Goal: Information Seeking & Learning: Learn about a topic

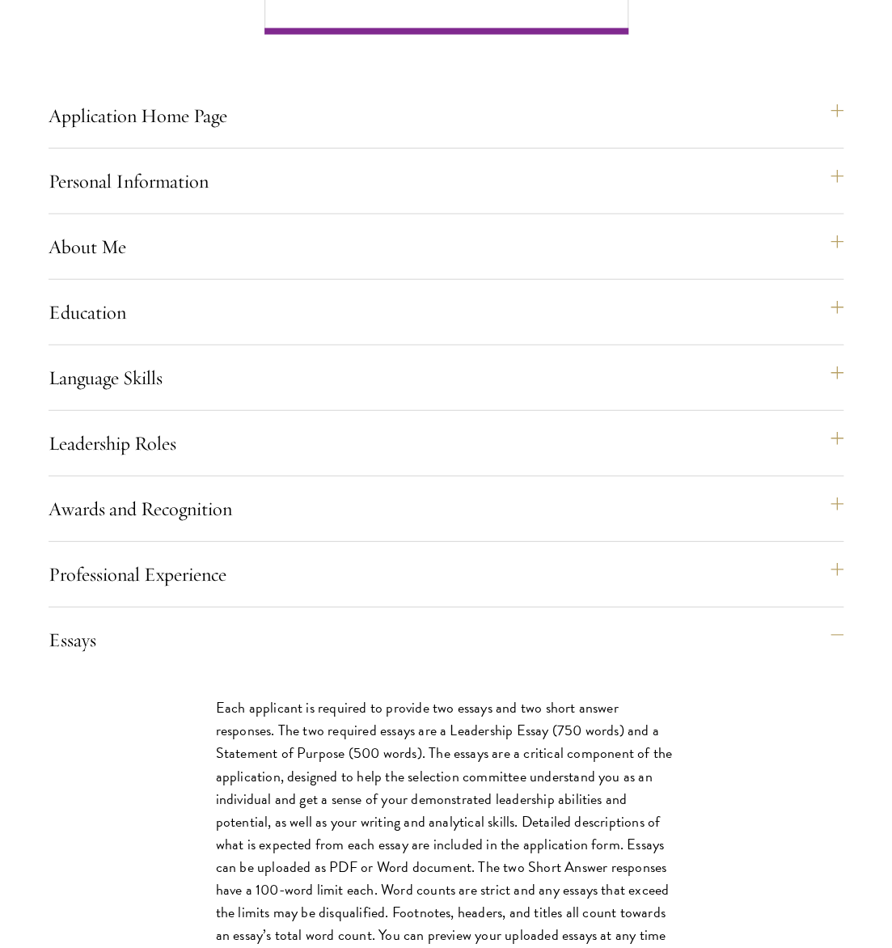
scroll to position [1334, 0]
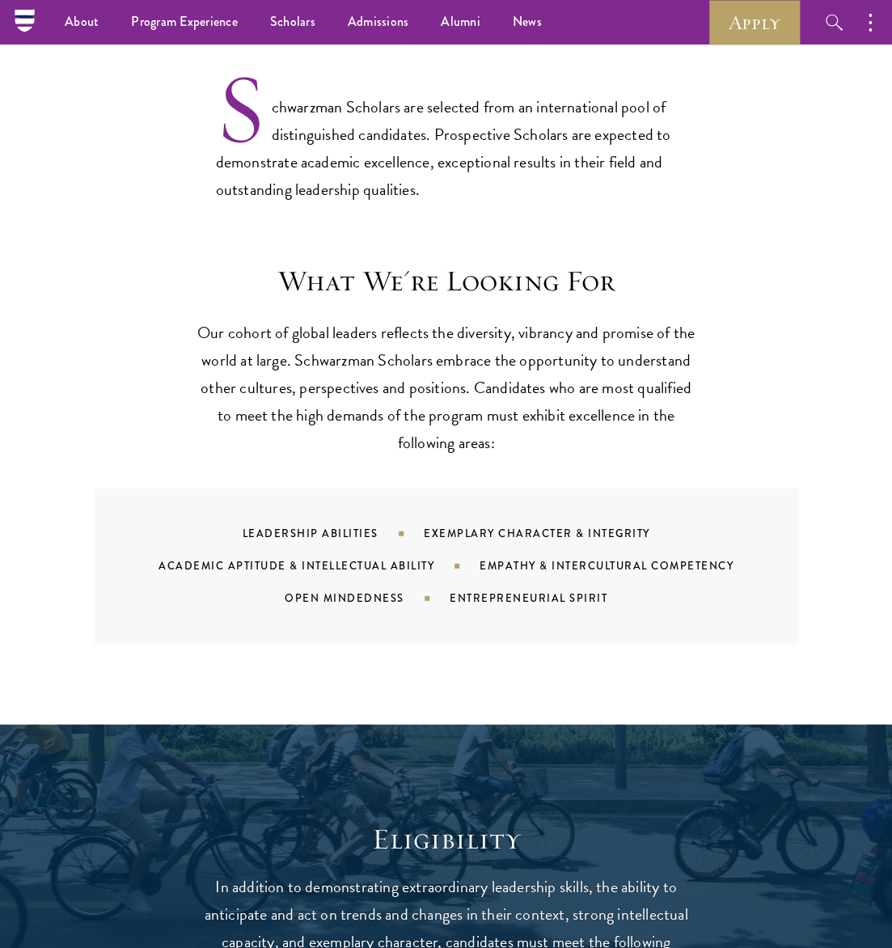
scroll to position [1223, 0]
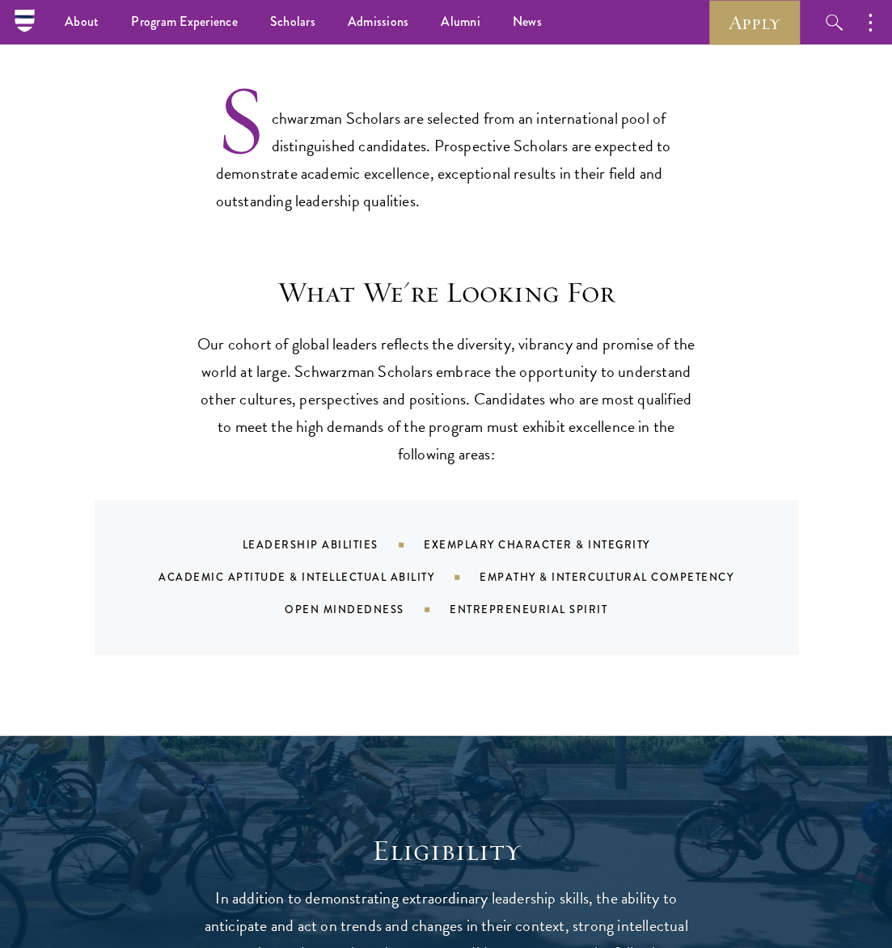
click at [0, 0] on icon "button" at bounding box center [0, 0] width 0 height 0
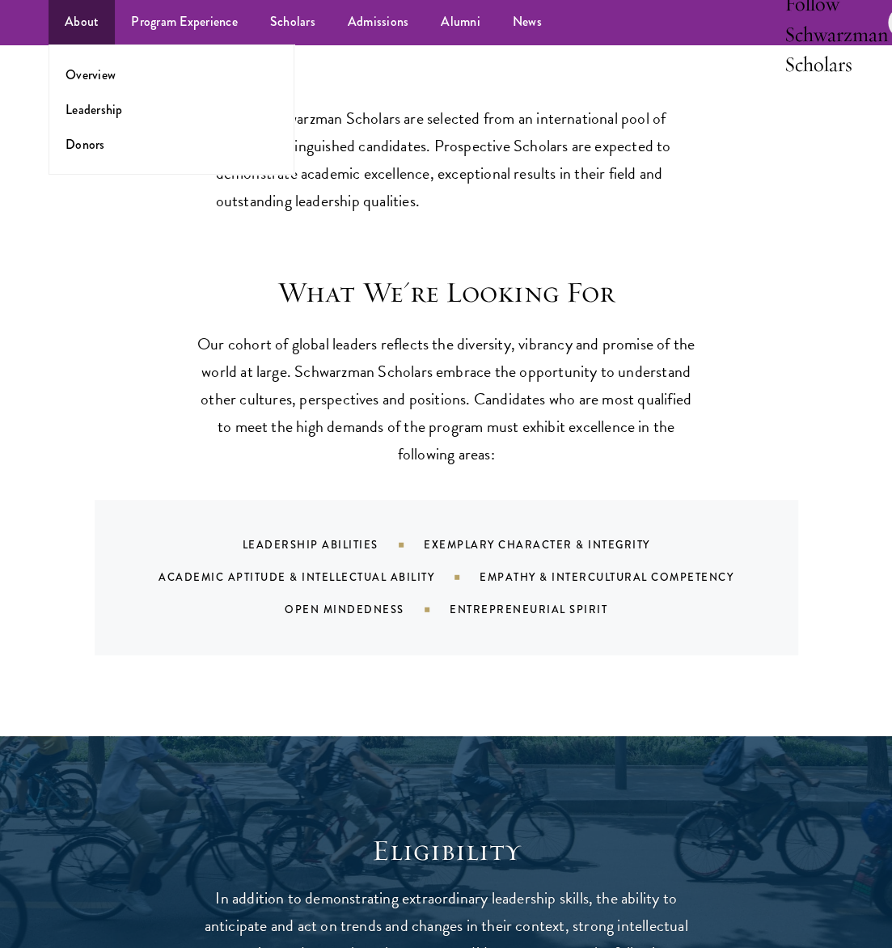
click at [75, 44] on link "About" at bounding box center [82, 22] width 66 height 44
click at [74, 154] on link "Donors" at bounding box center [85, 144] width 40 height 19
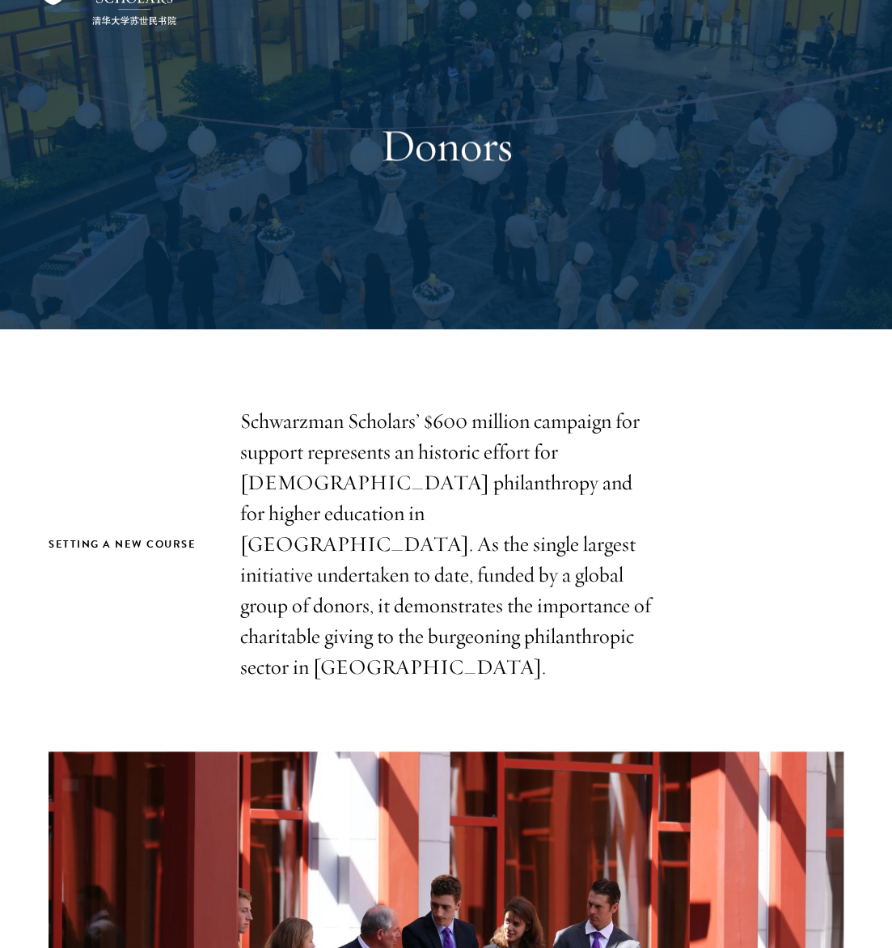
drag, startPoint x: 0, startPoint y: 0, endPoint x: 564, endPoint y: 167, distance: 587.9
click at [564, 167] on h1 "Donors" at bounding box center [446, 144] width 558 height 57
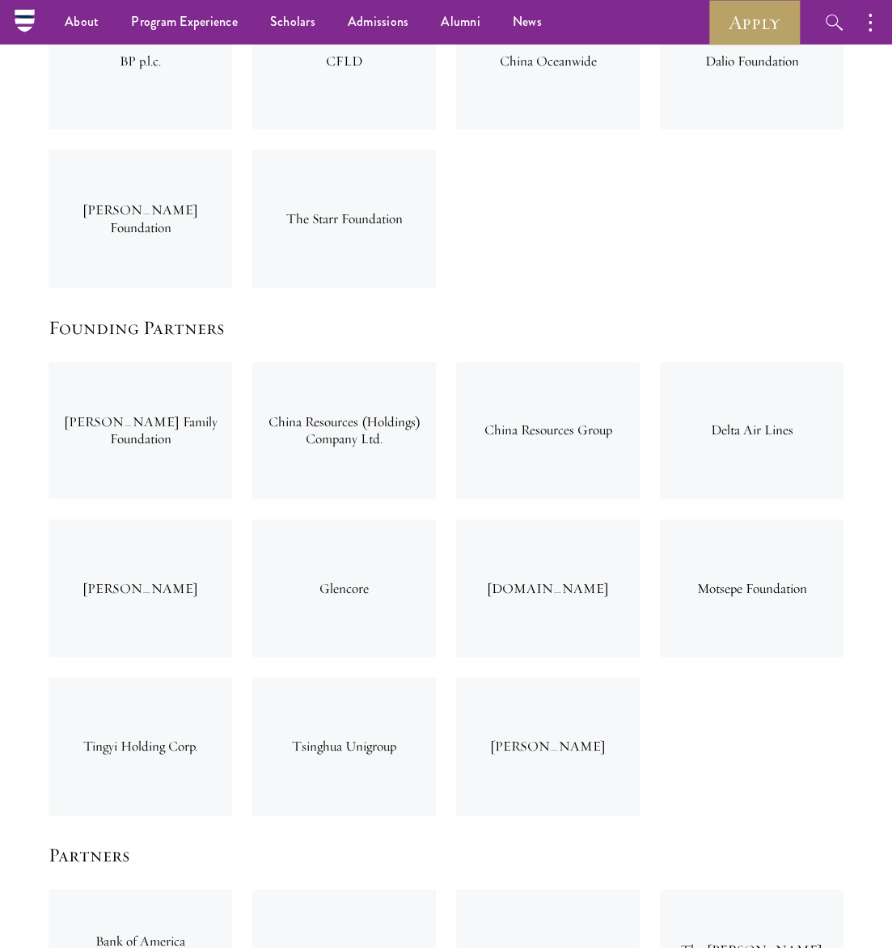
scroll to position [2545, 0]
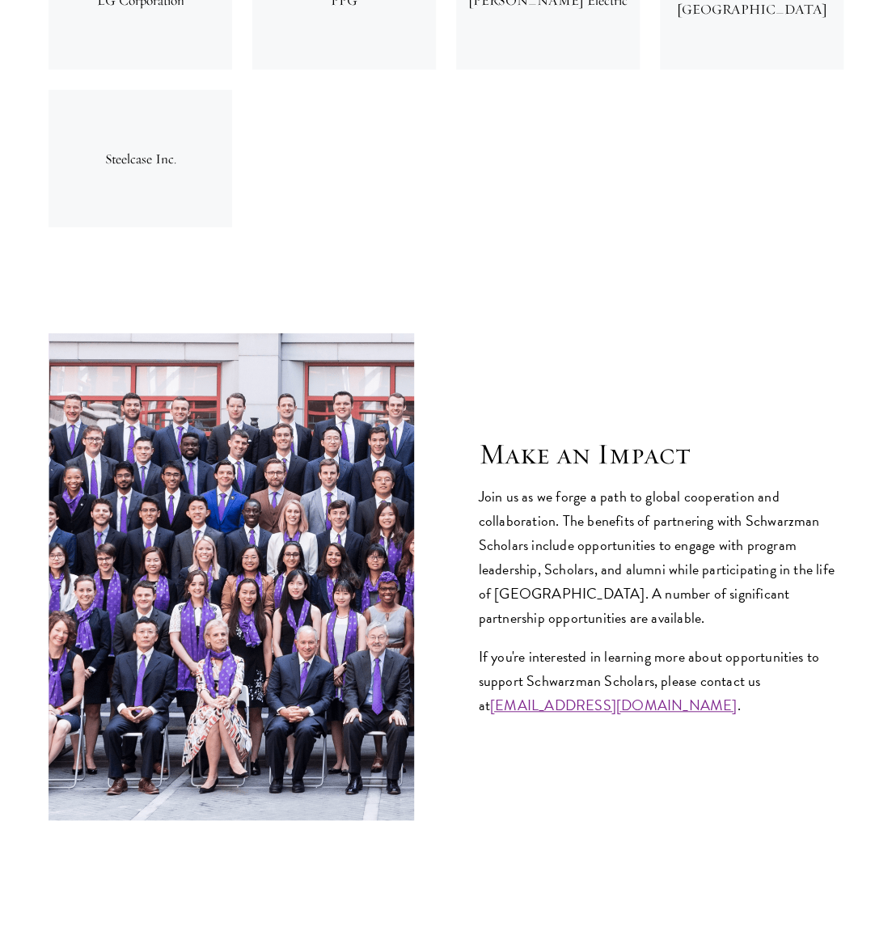
drag, startPoint x: 115, startPoint y: 391, endPoint x: 248, endPoint y: 517, distance: 183.0
copy div "BP p.l.c. CFLD China Oceanwide Dalio Foundation Masayoshi Son Foundation The St…"
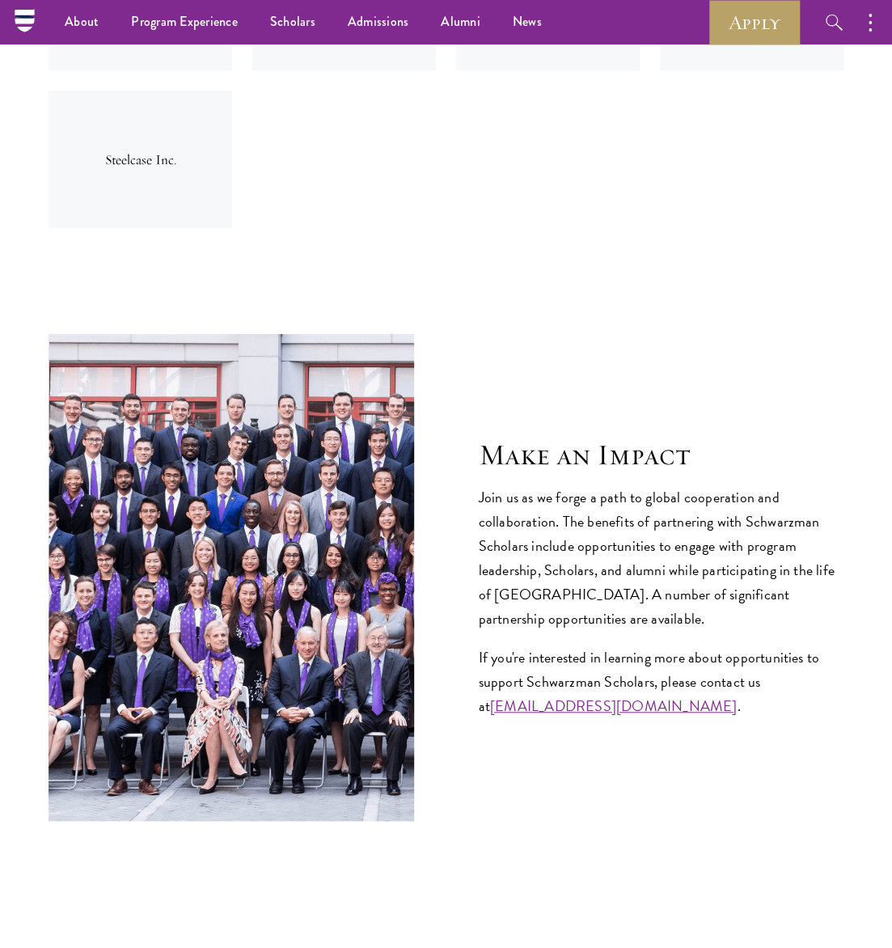
copy div "BP p.l.c. CFLD China Oceanwide Dalio Foundation Masayoshi Son Foundation The St…"
